Goal: Task Accomplishment & Management: Manage account settings

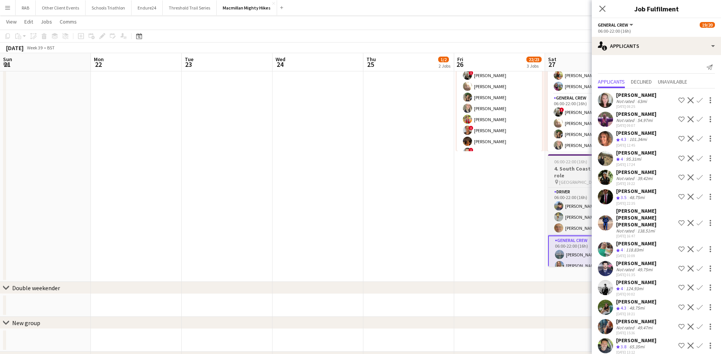
scroll to position [183, 0]
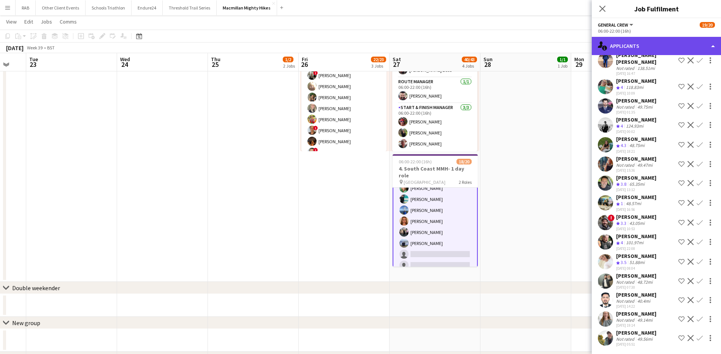
click at [628, 46] on div "single-neutral-actions-information Applicants" at bounding box center [656, 46] width 129 height 18
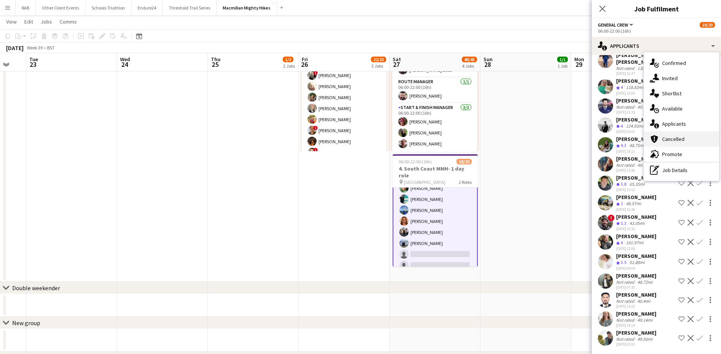
click at [673, 137] on div "cancellation Cancelled" at bounding box center [681, 139] width 75 height 15
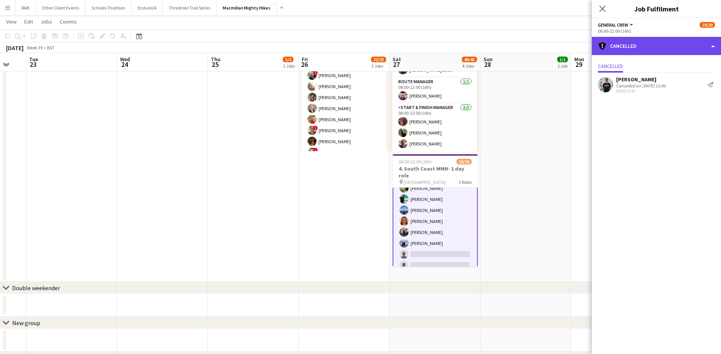
click at [628, 47] on div "cancellation Cancelled" at bounding box center [656, 46] width 129 height 18
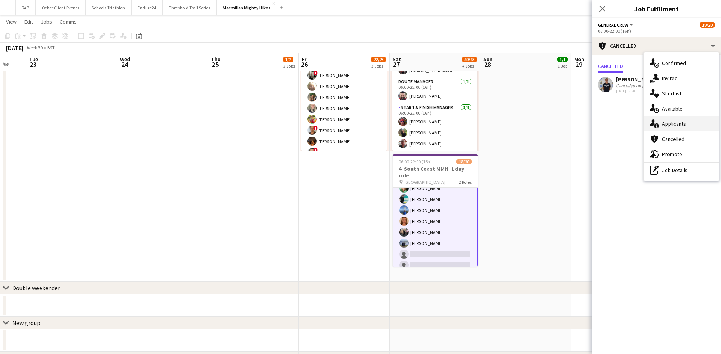
click at [668, 121] on div "single-neutral-actions-information Applicants" at bounding box center [681, 123] width 75 height 15
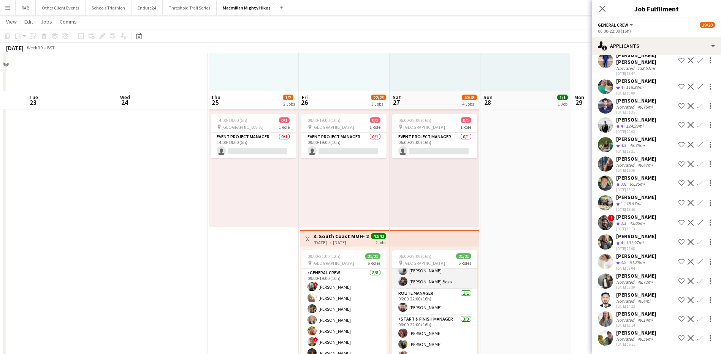
scroll to position [122, 0]
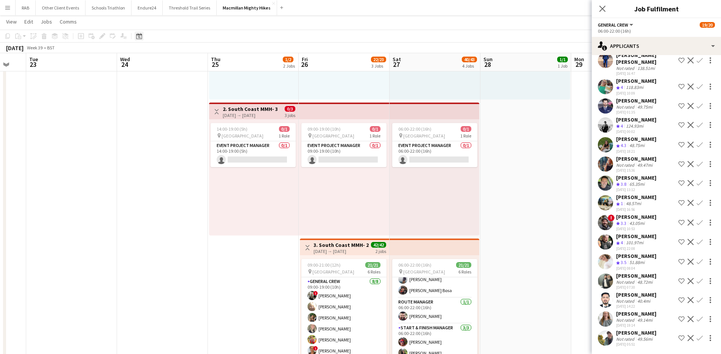
click at [141, 36] on icon "Date picker" at bounding box center [139, 36] width 6 height 6
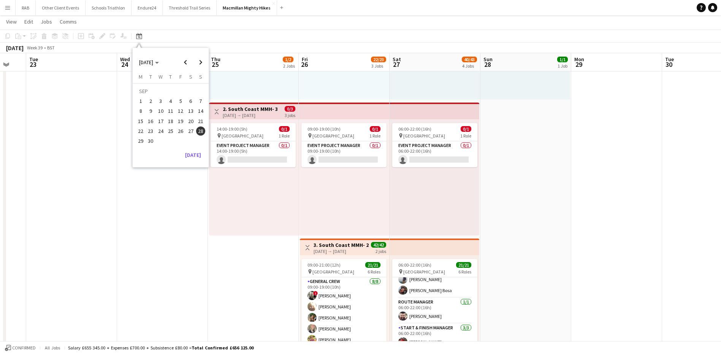
scroll to position [164, 0]
click at [199, 100] on span "7" at bounding box center [200, 101] width 9 height 9
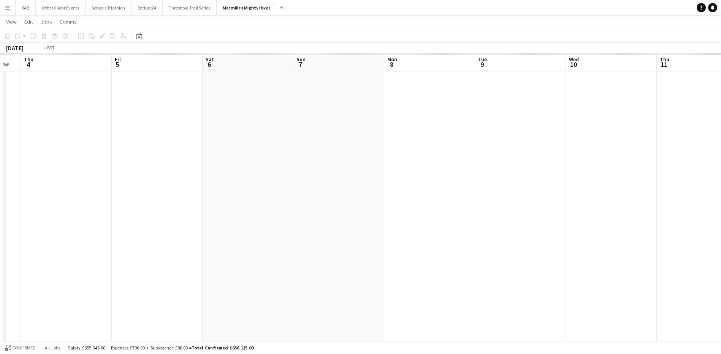
drag, startPoint x: 288, startPoint y: 60, endPoint x: 666, endPoint y: 53, distance: 377.7
click at [666, 53] on app-calendar "Copy Paste Paste Ctrl+V Paste with crew Ctrl+Shift+V Paste linked Job [GEOGRAPH…" at bounding box center [360, 258] width 721 height 700
drag, startPoint x: 416, startPoint y: 89, endPoint x: 596, endPoint y: 66, distance: 182.1
click at [596, 67] on app-calendar-viewport "Wed 27 Thu 28 Fri 29 Sat 30 Sun 31 Mon 1 Tue 2 Wed 3 Thu 4 Fri 5 Sat 6 Sun 7 Mo…" at bounding box center [360, 258] width 721 height 700
drag, startPoint x: 307, startPoint y: 59, endPoint x: 665, endPoint y: 45, distance: 358.9
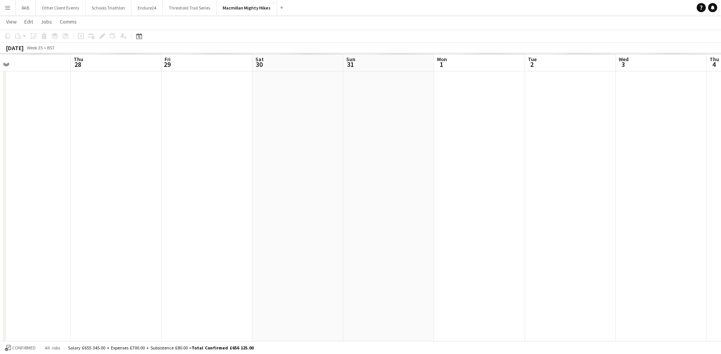
click at [672, 45] on app-calendar "Copy Paste Paste Ctrl+V Paste with crew Ctrl+Shift+V Paste linked Job [GEOGRAPH…" at bounding box center [360, 258] width 721 height 700
drag, startPoint x: 550, startPoint y: 59, endPoint x: 419, endPoint y: 67, distance: 131.4
click at [210, 59] on app-calendar-viewport "Sat 23 Sun 24 Mon 25 Tue 26 Wed 27 Thu 28 Fri 29 Sat 30 Sun 31 Mon 1 Tue 2 Wed …" at bounding box center [360, 258] width 721 height 700
drag, startPoint x: 516, startPoint y: 46, endPoint x: 305, endPoint y: 67, distance: 212.4
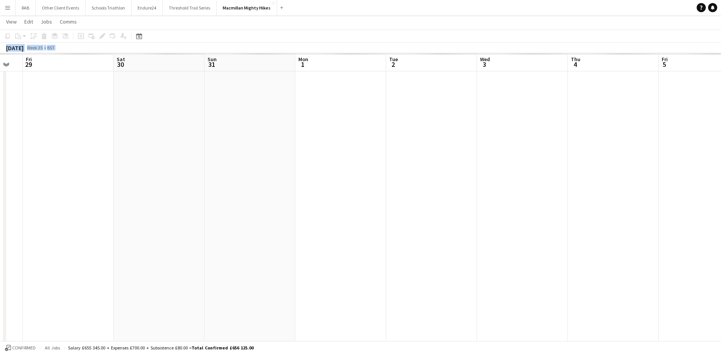
click at [310, 65] on app-calendar "Copy Paste Paste Ctrl+V Paste with crew Ctrl+Shift+V Paste linked Job [GEOGRAPH…" at bounding box center [360, 258] width 721 height 700
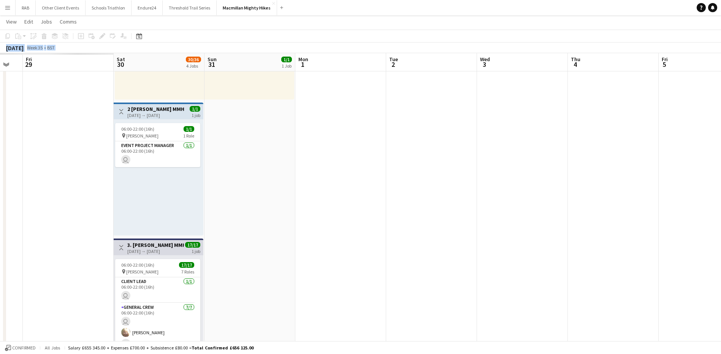
scroll to position [0, 230]
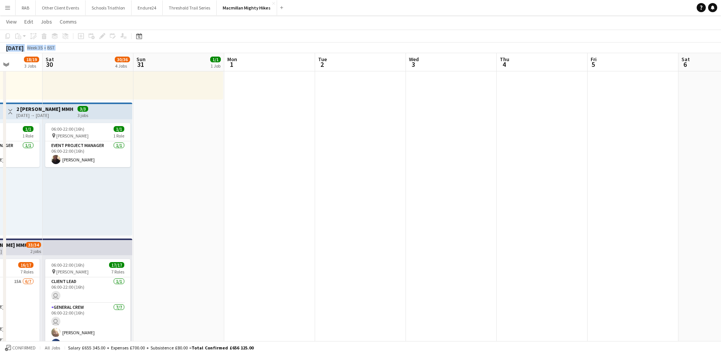
click at [449, 66] on app-board-header-date "Wed 3" at bounding box center [451, 62] width 91 height 18
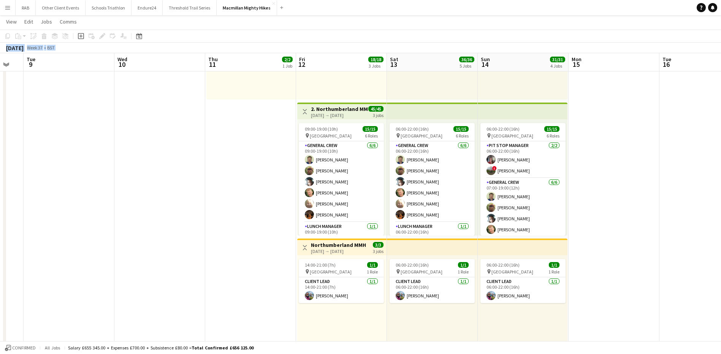
scroll to position [0, 295]
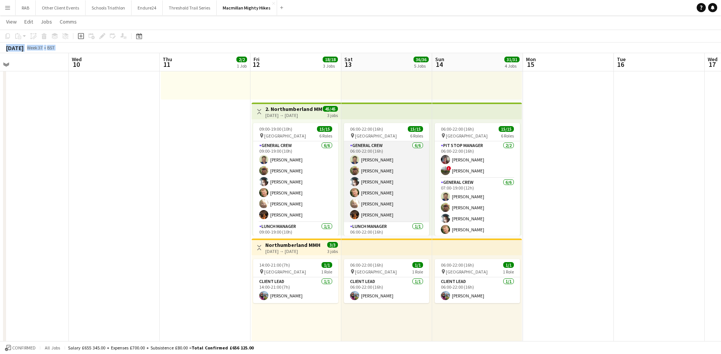
click at [384, 153] on app-card-role "General Crew [DATE] 06:00-22:00 (16h) [PERSON_NAME] [PERSON_NAME] [PERSON_NAME]…" at bounding box center [386, 181] width 85 height 81
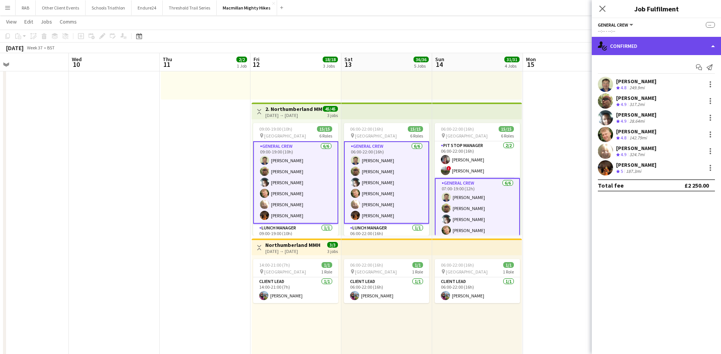
click at [640, 51] on div "single-neutral-actions-check-2 Confirmed" at bounding box center [656, 46] width 129 height 18
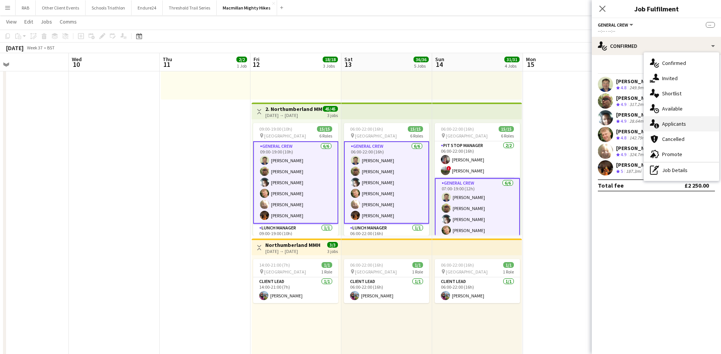
click at [686, 121] on div "single-neutral-actions-information Applicants" at bounding box center [681, 123] width 75 height 15
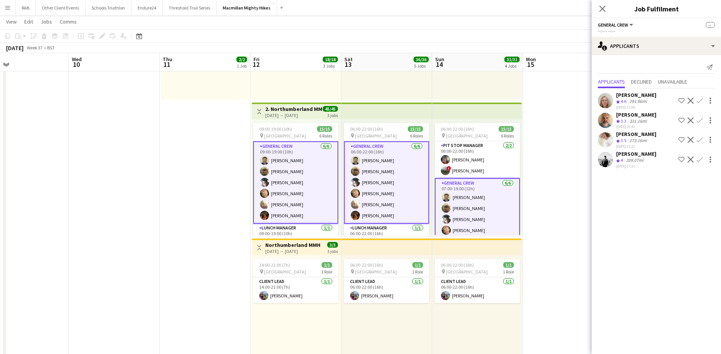
click at [624, 95] on div "[PERSON_NAME]" at bounding box center [636, 95] width 40 height 7
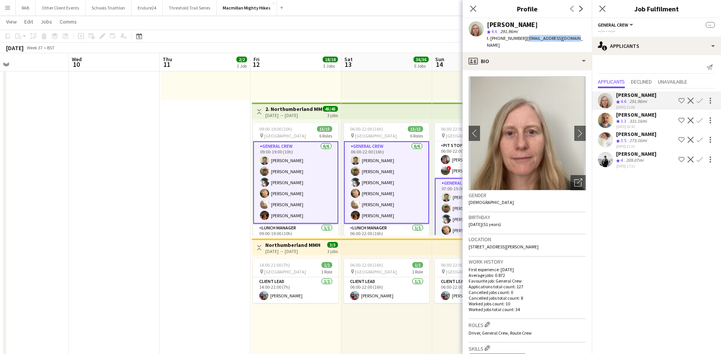
drag, startPoint x: 573, startPoint y: 40, endPoint x: 524, endPoint y: 38, distance: 49.1
click at [524, 38] on span "| [EMAIL_ADDRESS][DOMAIN_NAME]" at bounding box center [535, 41] width 96 height 13
copy span "[EMAIL_ADDRESS][DOMAIN_NAME]"
click at [475, 10] on icon "Close pop-in" at bounding box center [473, 8] width 7 height 7
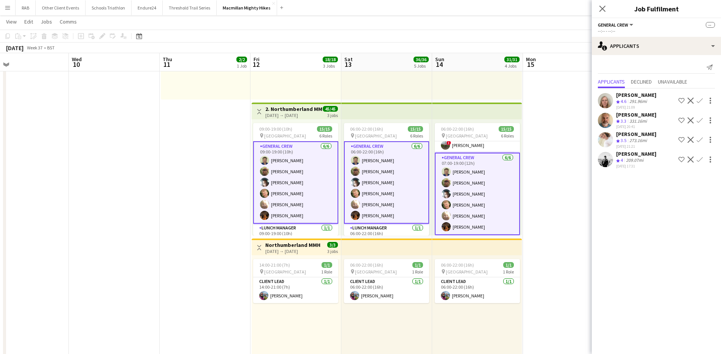
scroll to position [38, 0]
